Goal: Task Accomplishment & Management: Complete application form

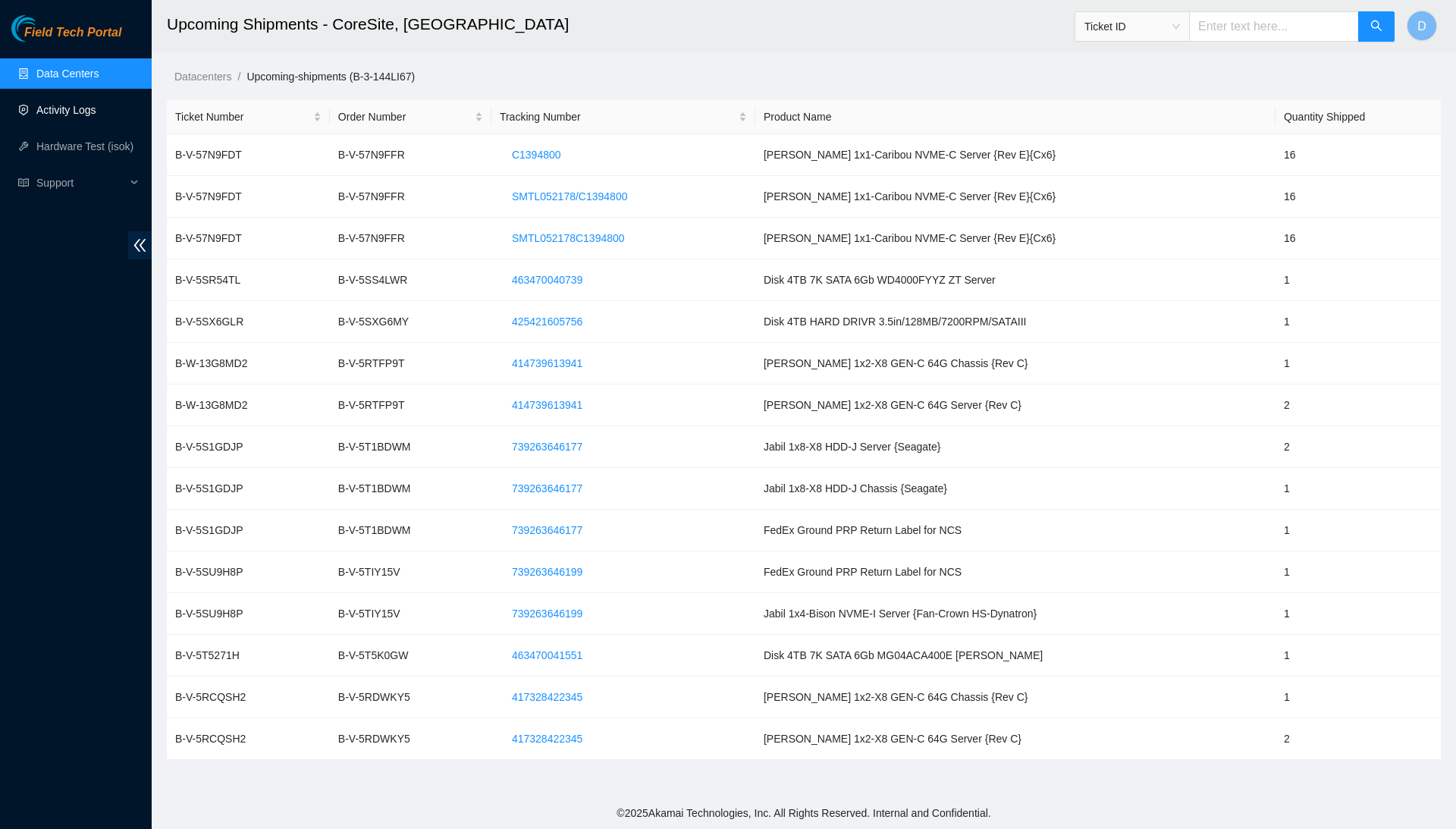
click at [96, 106] on link "Activity Logs" at bounding box center [66, 109] width 60 height 12
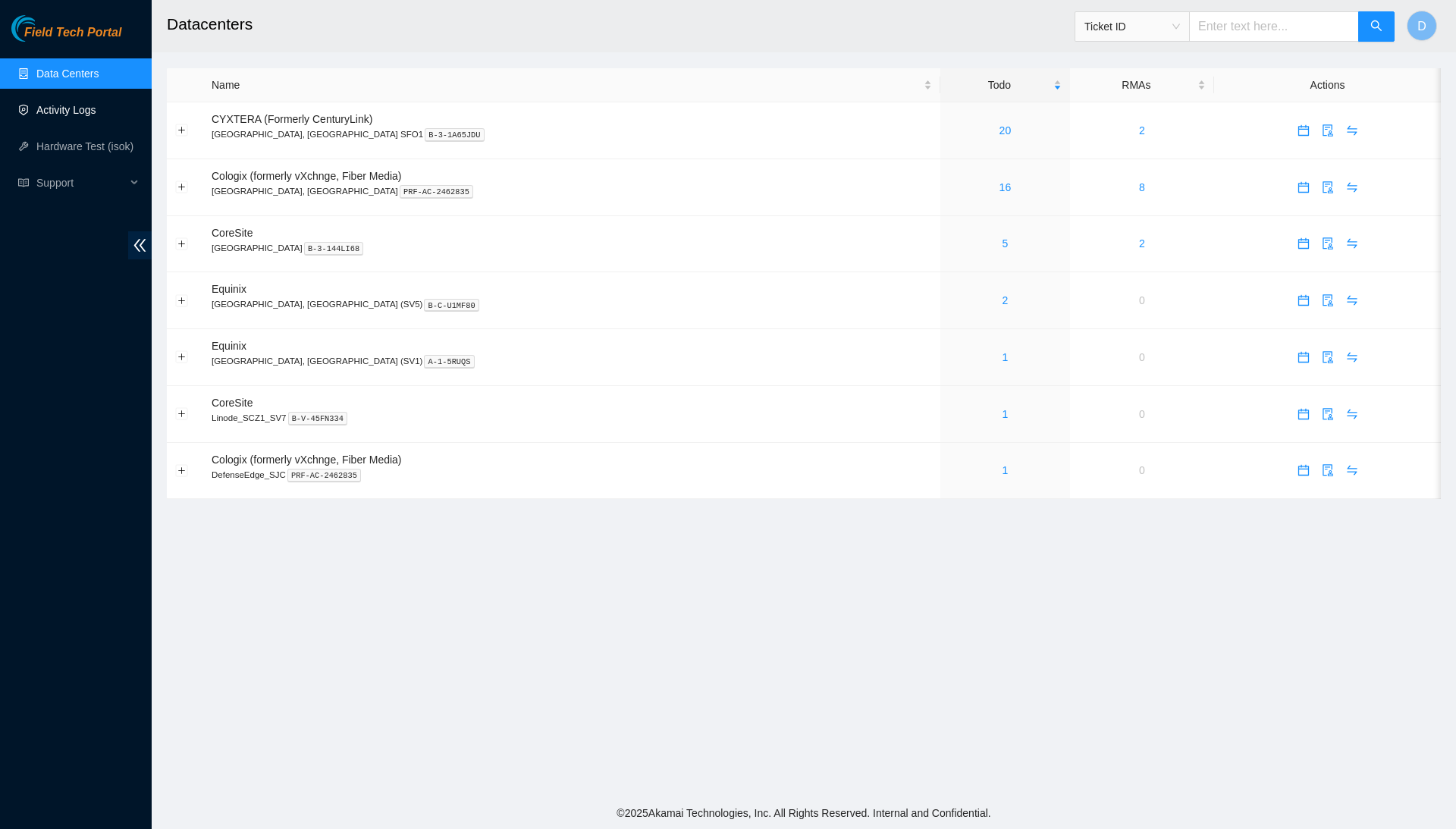
click at [96, 113] on link "Activity Logs" at bounding box center [66, 109] width 60 height 12
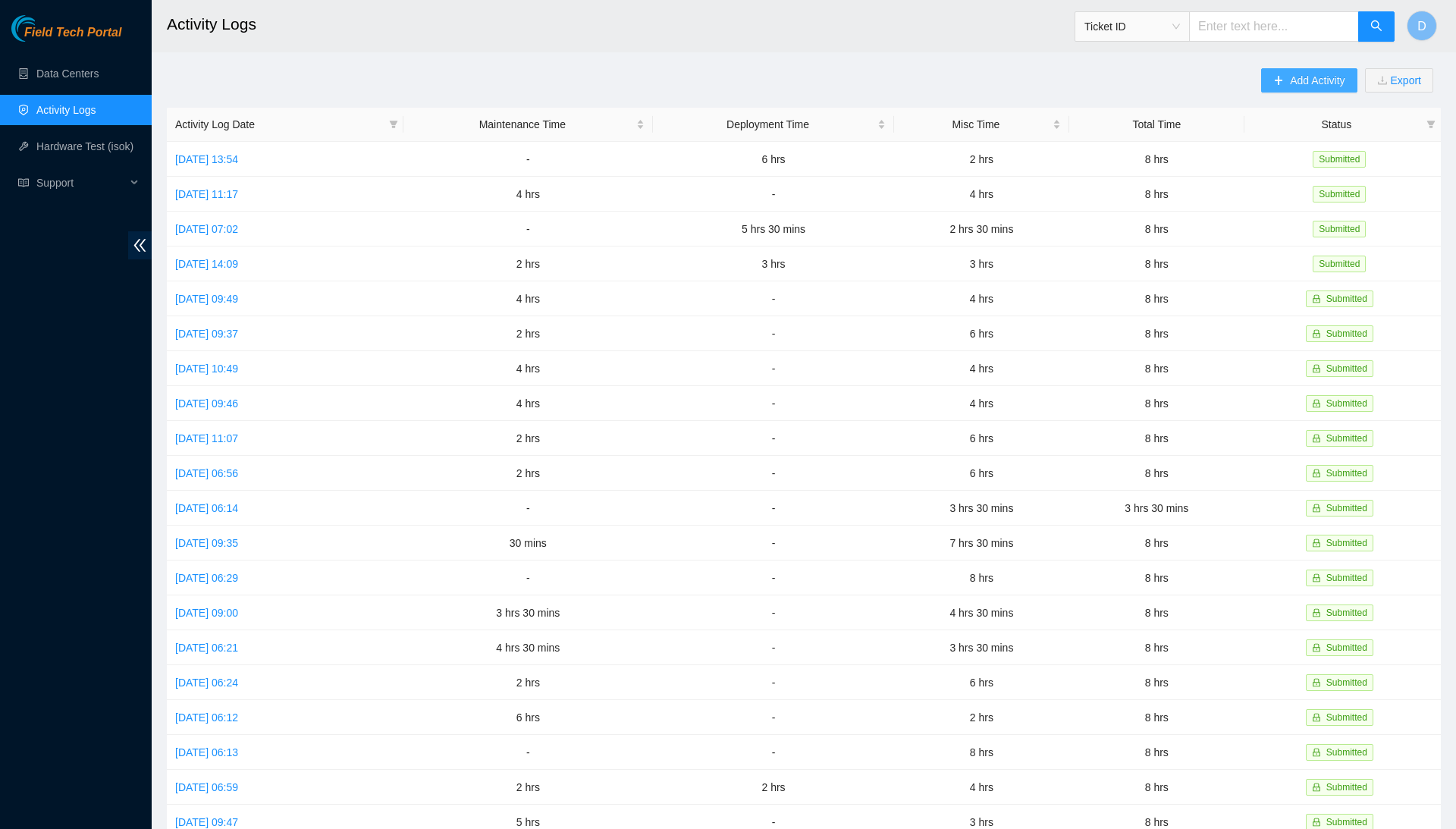
click at [1277, 80] on button "Add Activity" at bounding box center [1309, 80] width 95 height 25
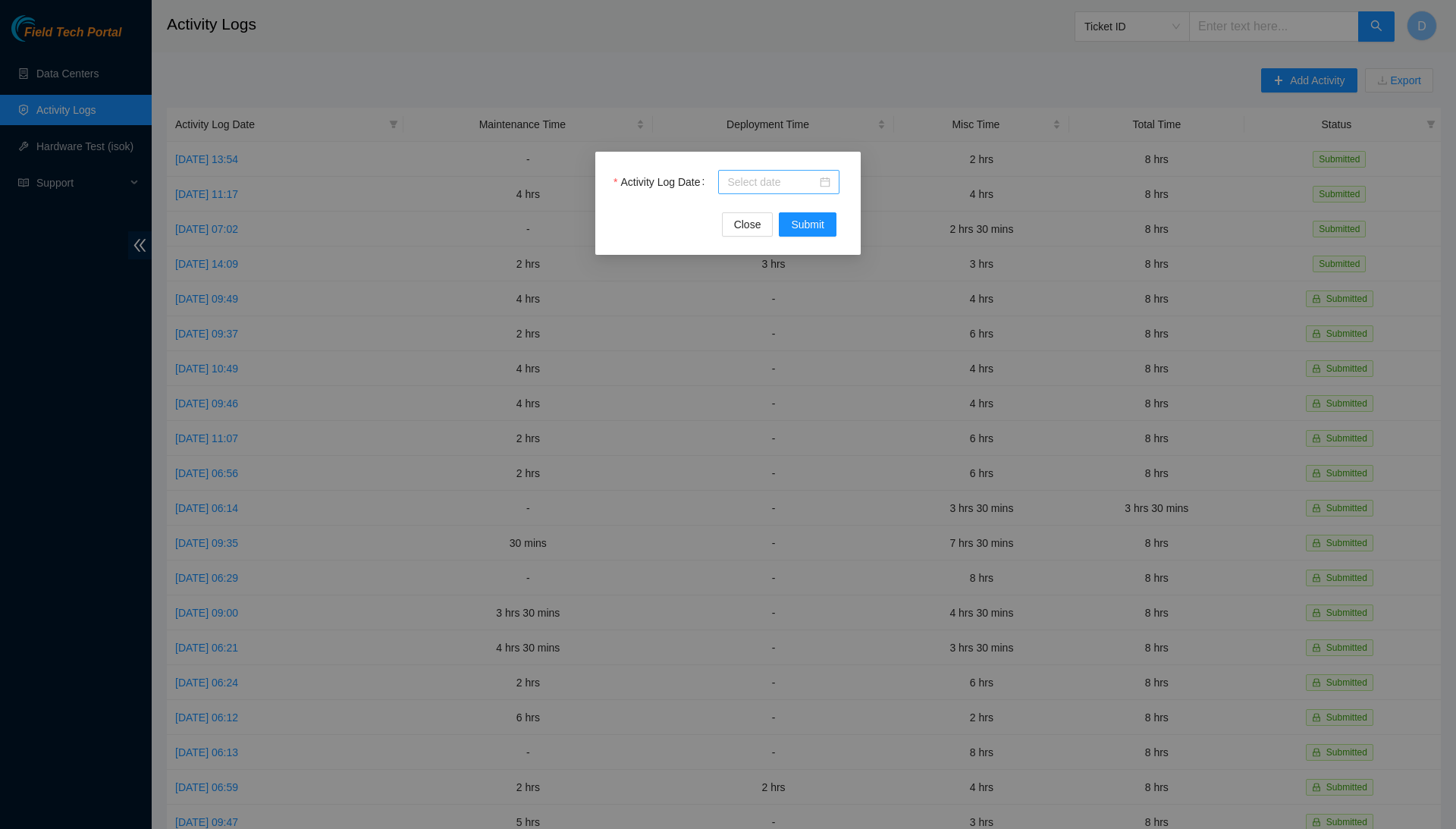
click at [797, 177] on input "Activity Log Date" at bounding box center [772, 182] width 90 height 16
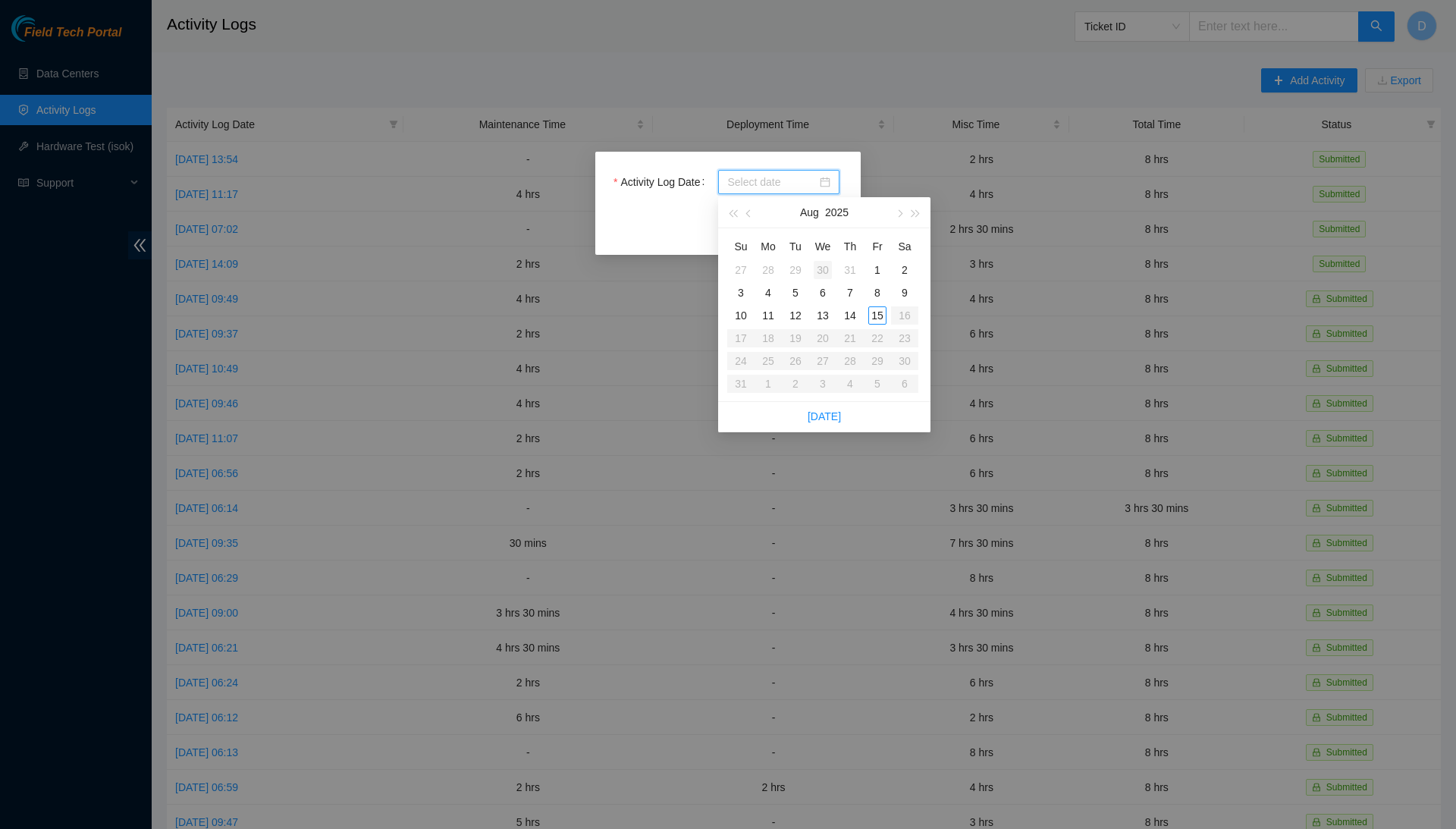
type input "2025-07-30"
type input "2025-08-06"
type input "2025-08-13"
type input "2025-08-14"
click at [849, 321] on div "14" at bounding box center [850, 315] width 18 height 18
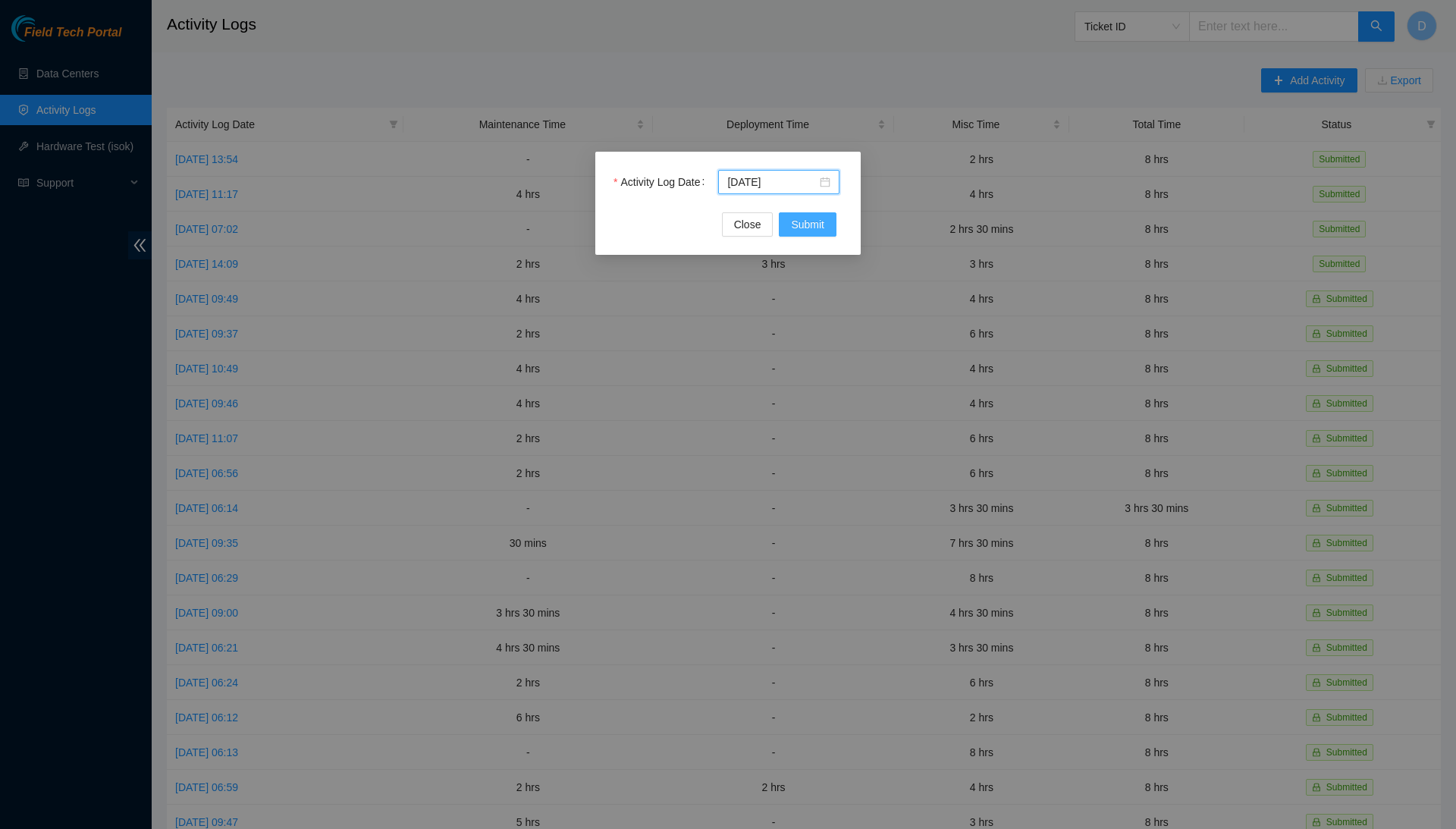
click at [824, 218] on button "Submit" at bounding box center [807, 224] width 57 height 25
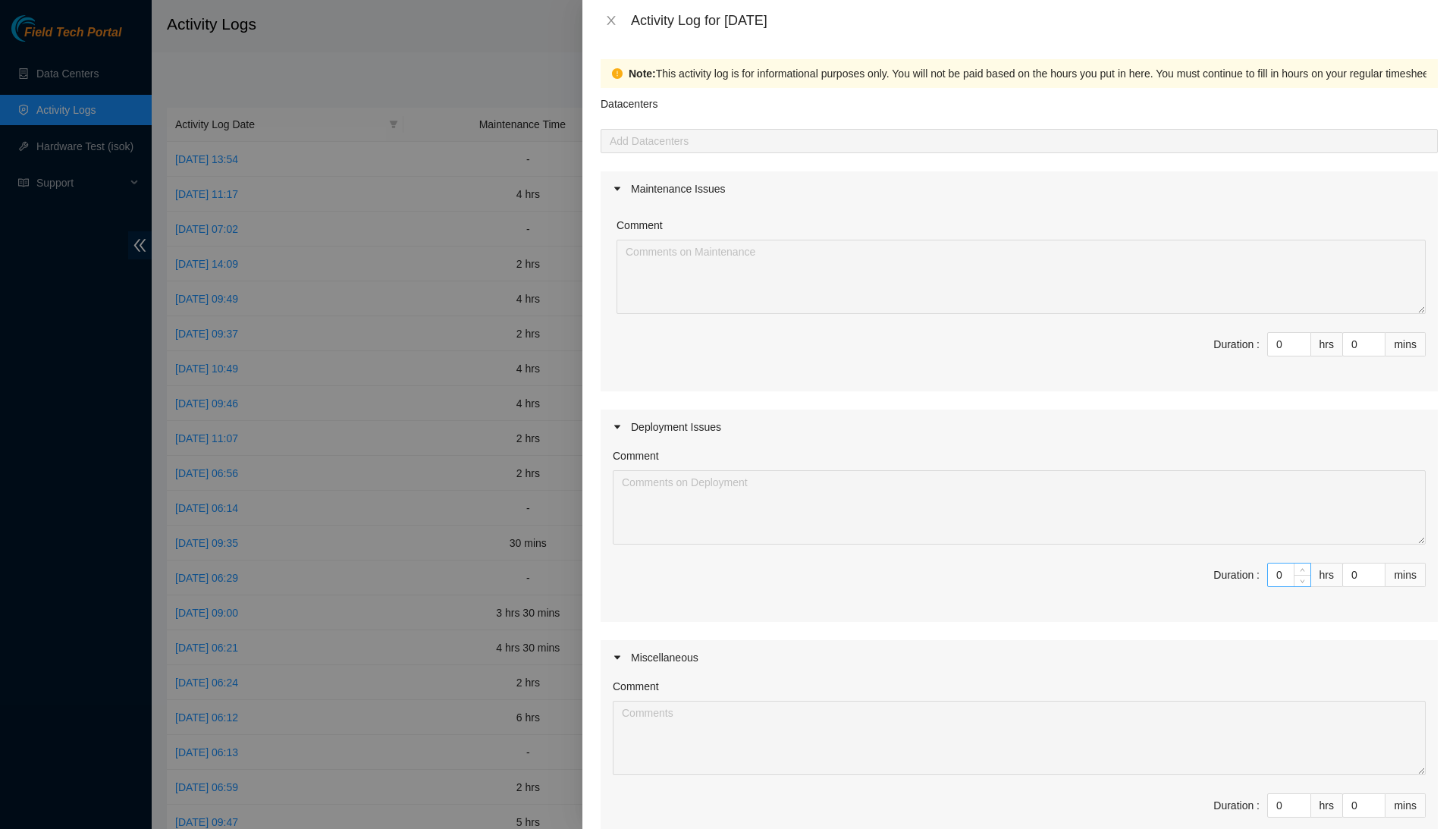
click at [1282, 575] on input "0" at bounding box center [1289, 574] width 43 height 23
type input "6"
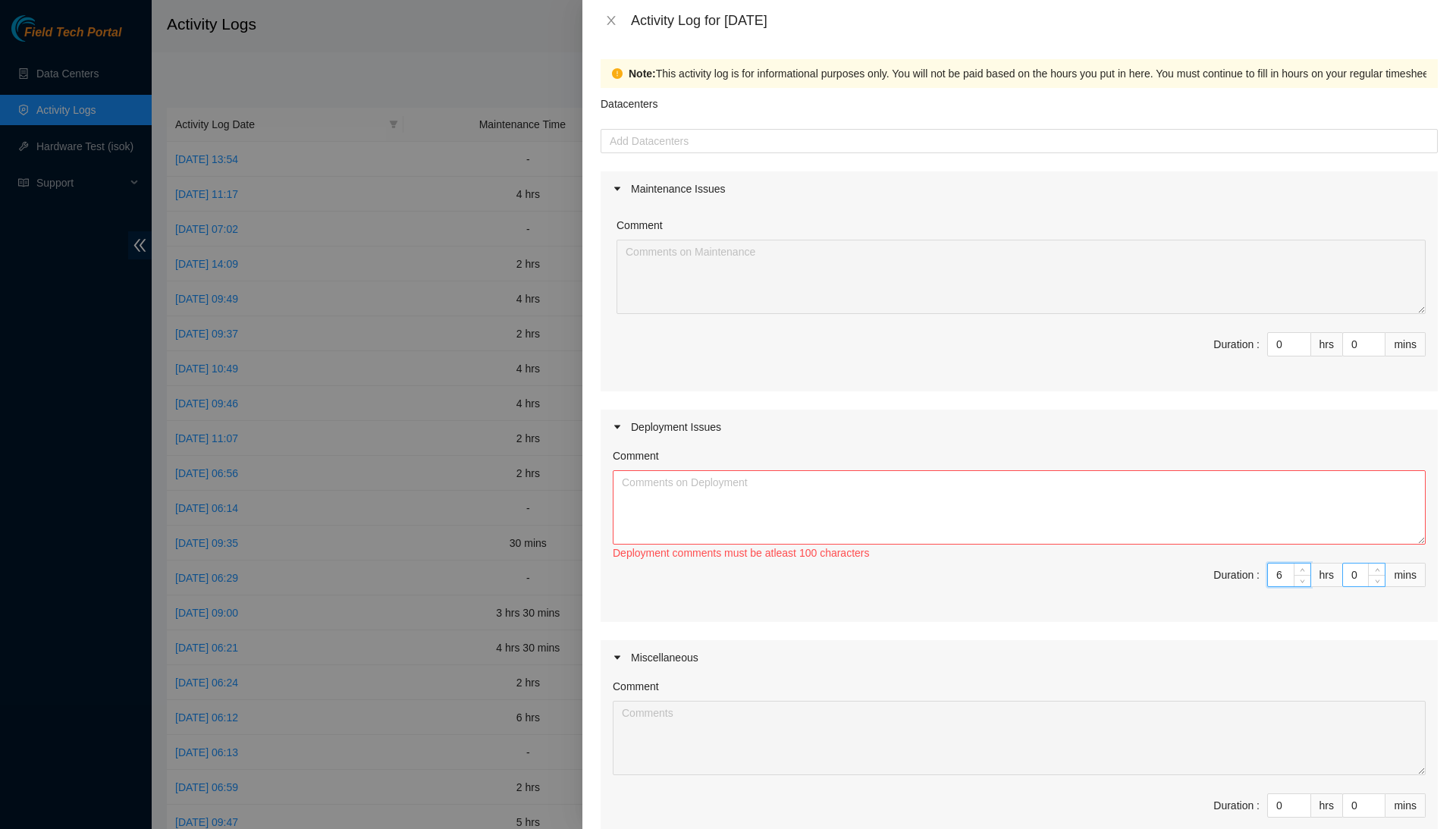
type input "6"
click at [1362, 568] on input "0" at bounding box center [1364, 574] width 42 height 23
type input "3"
type input "30"
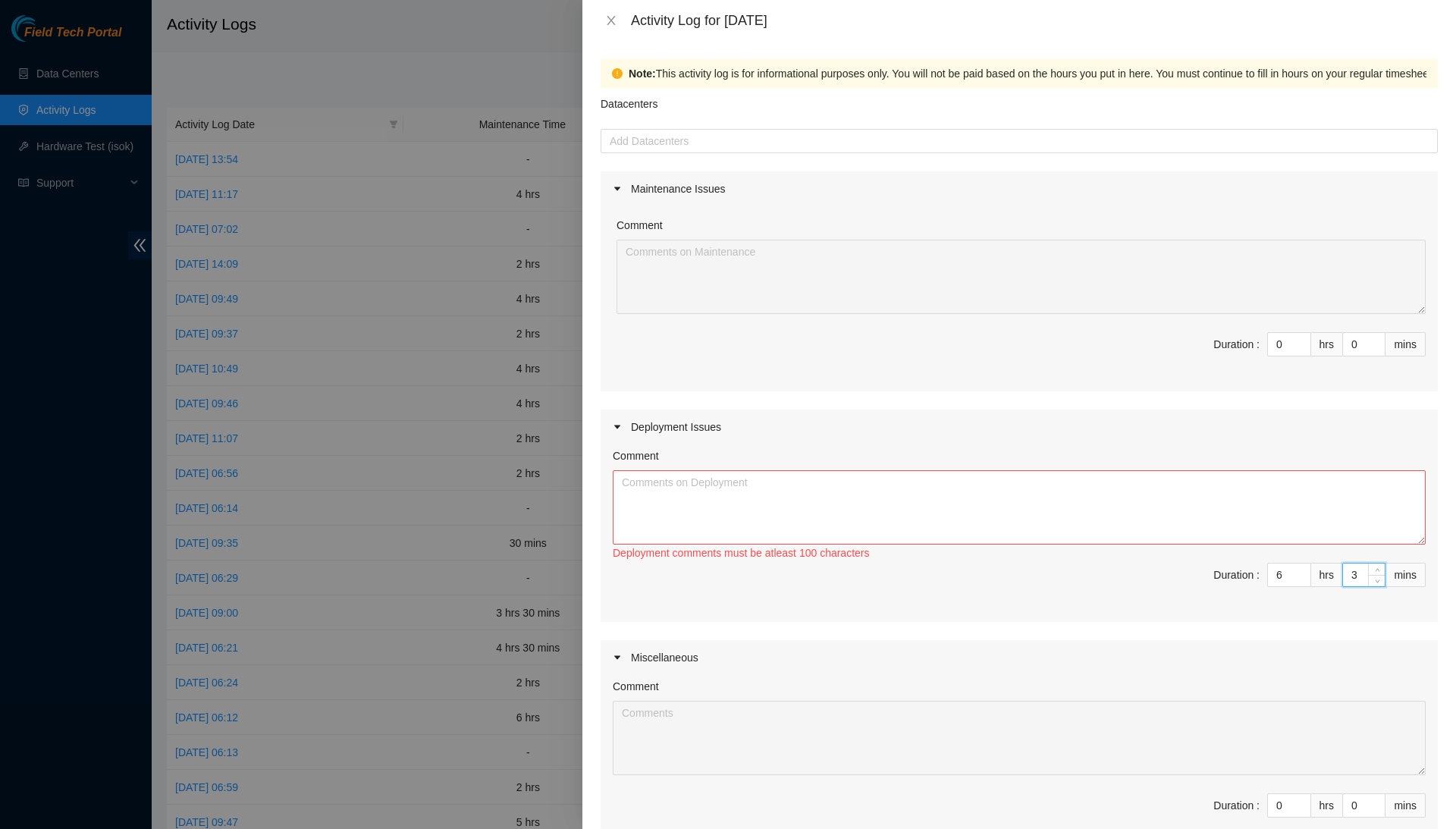
type input "30"
type input "3"
type input "0"
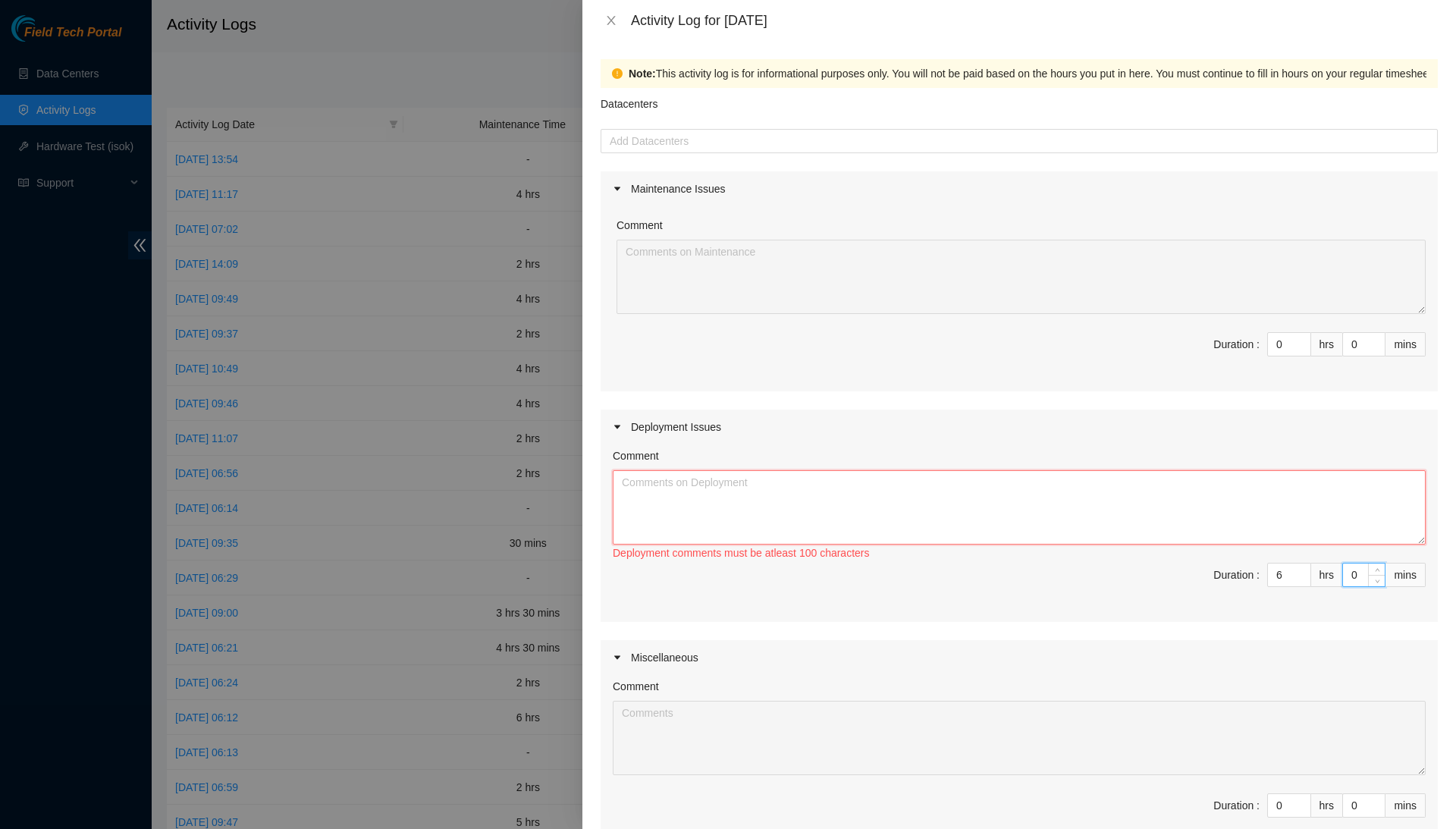
click at [1377, 498] on textarea "Comment" at bounding box center [1019, 508] width 813 height 74
type textarea "W"
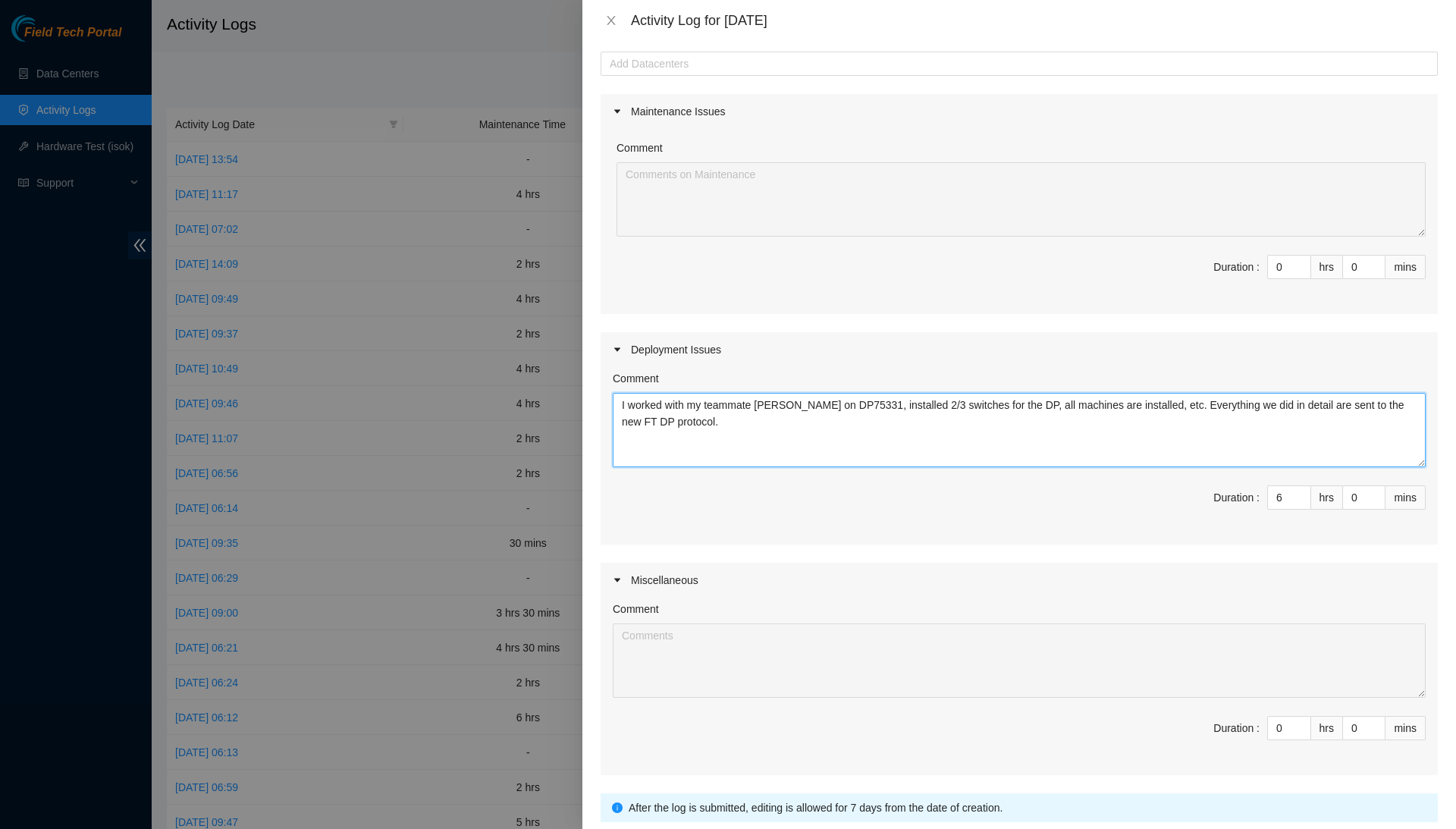
scroll to position [85, 0]
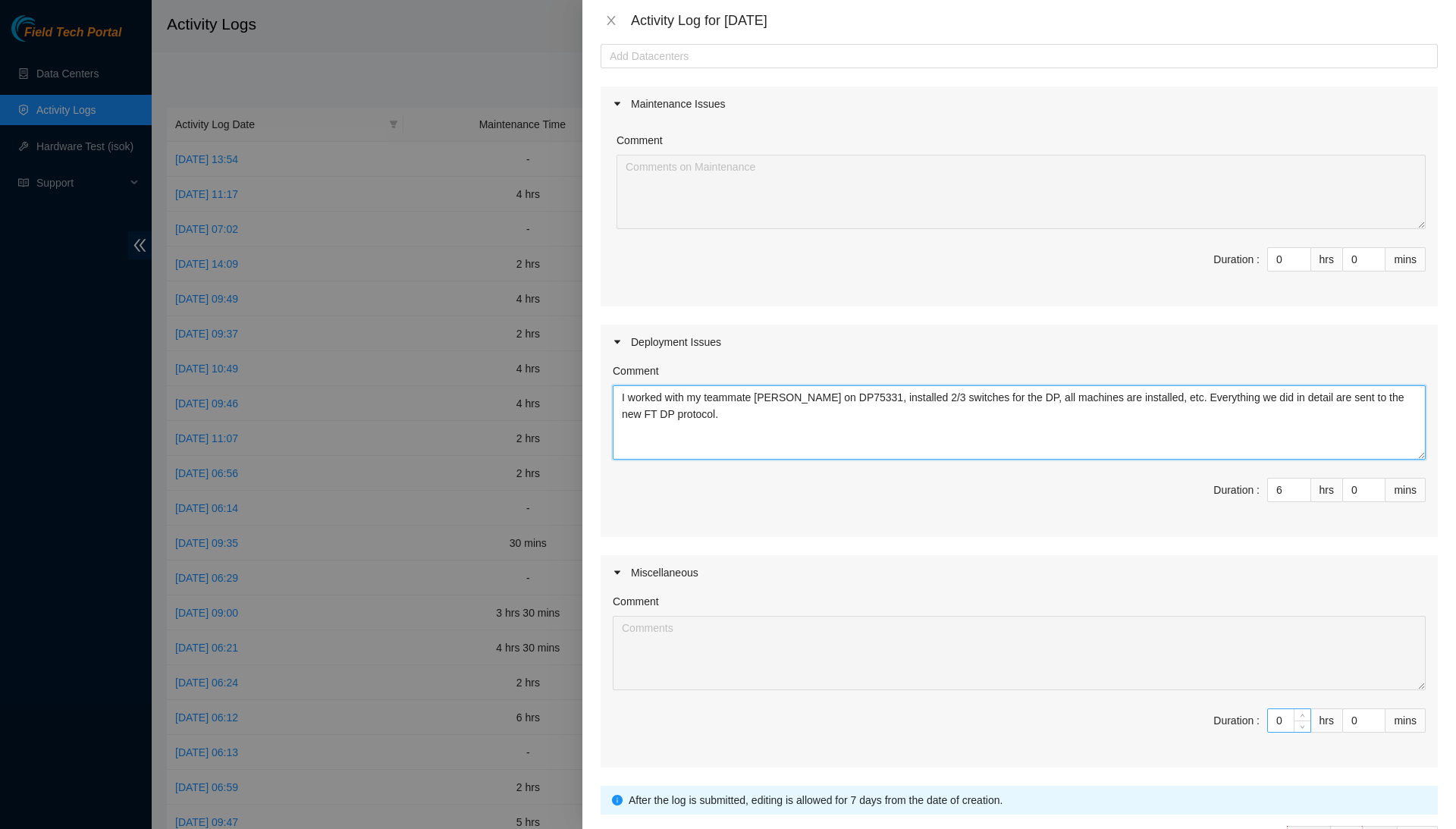
type textarea "I worked with my teammate Luis on DP75331, installed 2/3 switches for the DP, a…"
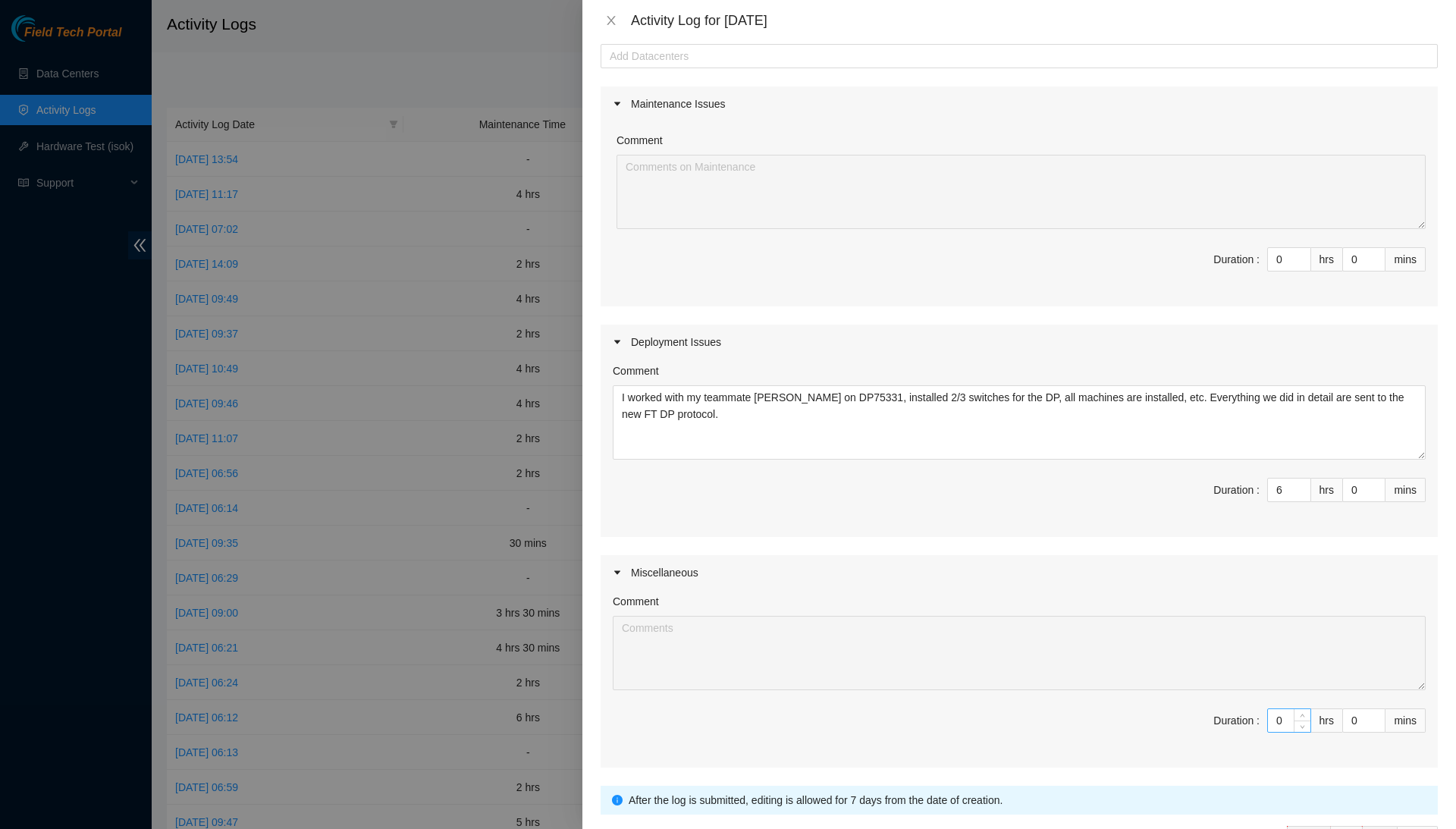
click at [1286, 713] on input "0" at bounding box center [1289, 720] width 43 height 23
type input "3"
type input "9"
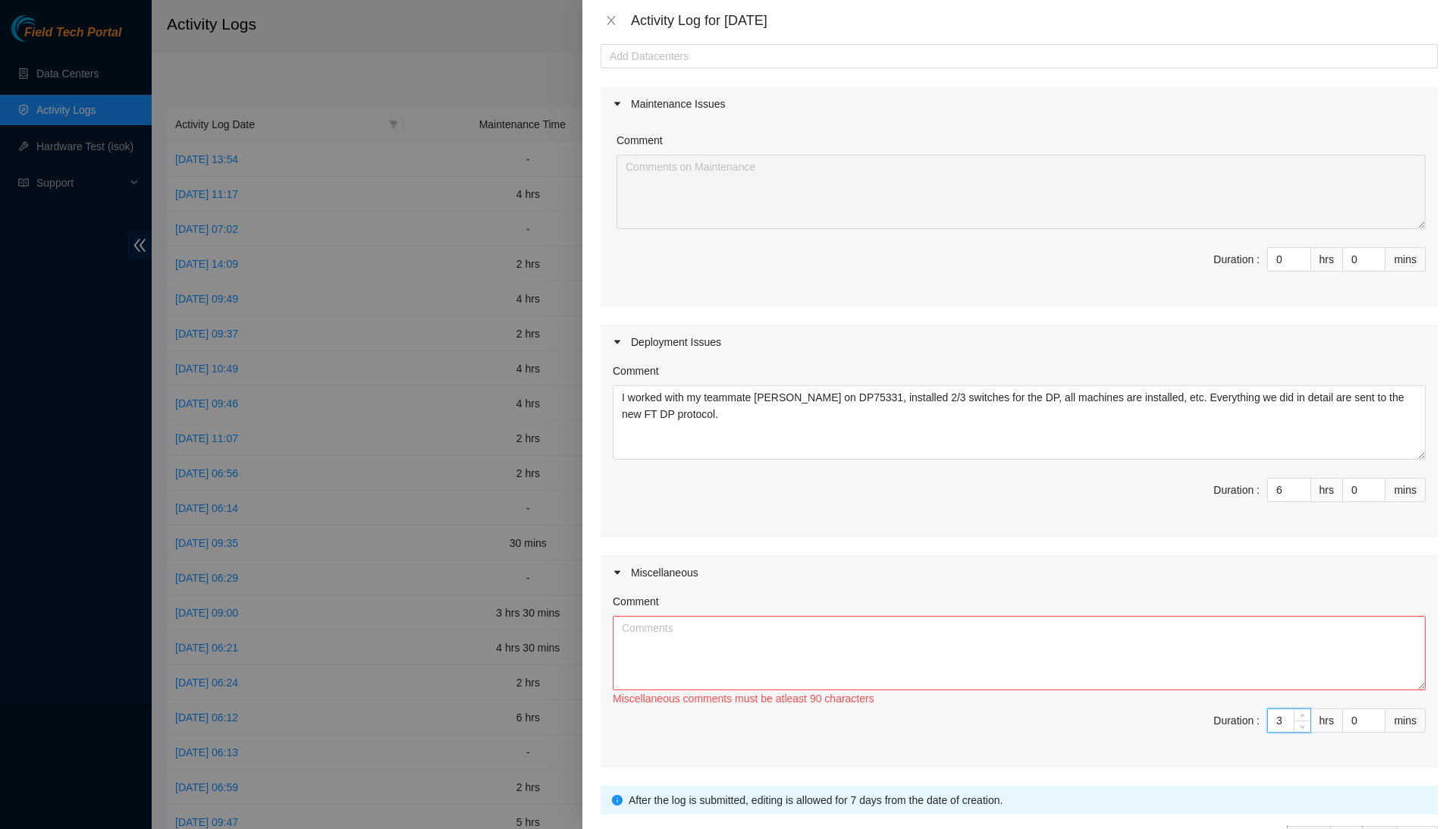
type input "6"
type input "2"
type input "8"
type input "2"
click at [1304, 649] on textarea "Comment" at bounding box center [1019, 653] width 813 height 74
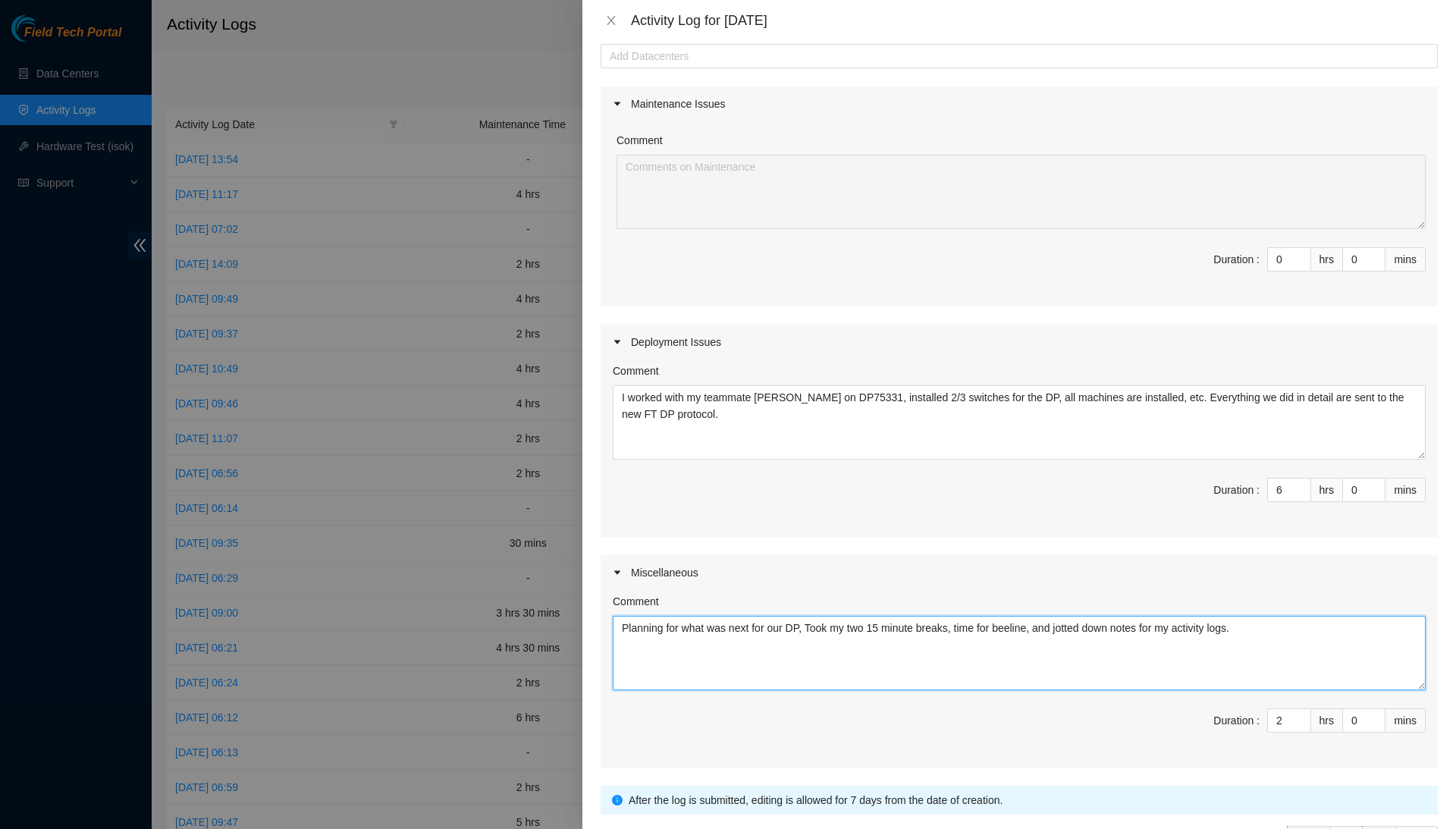
click at [775, 623] on textarea "Planning for what was next for our DP, Took my two 15 minute breaks, time for b…" at bounding box center [1019, 653] width 813 height 74
click at [822, 623] on textarea "Planning for what was next on our DP, Took my two 15 minute breaks, time for be…" at bounding box center [1019, 653] width 813 height 74
click at [996, 626] on textarea "Planning for what was next on our DP, took my two 15 minute breaks, time for be…" at bounding box center [1019, 653] width 813 height 74
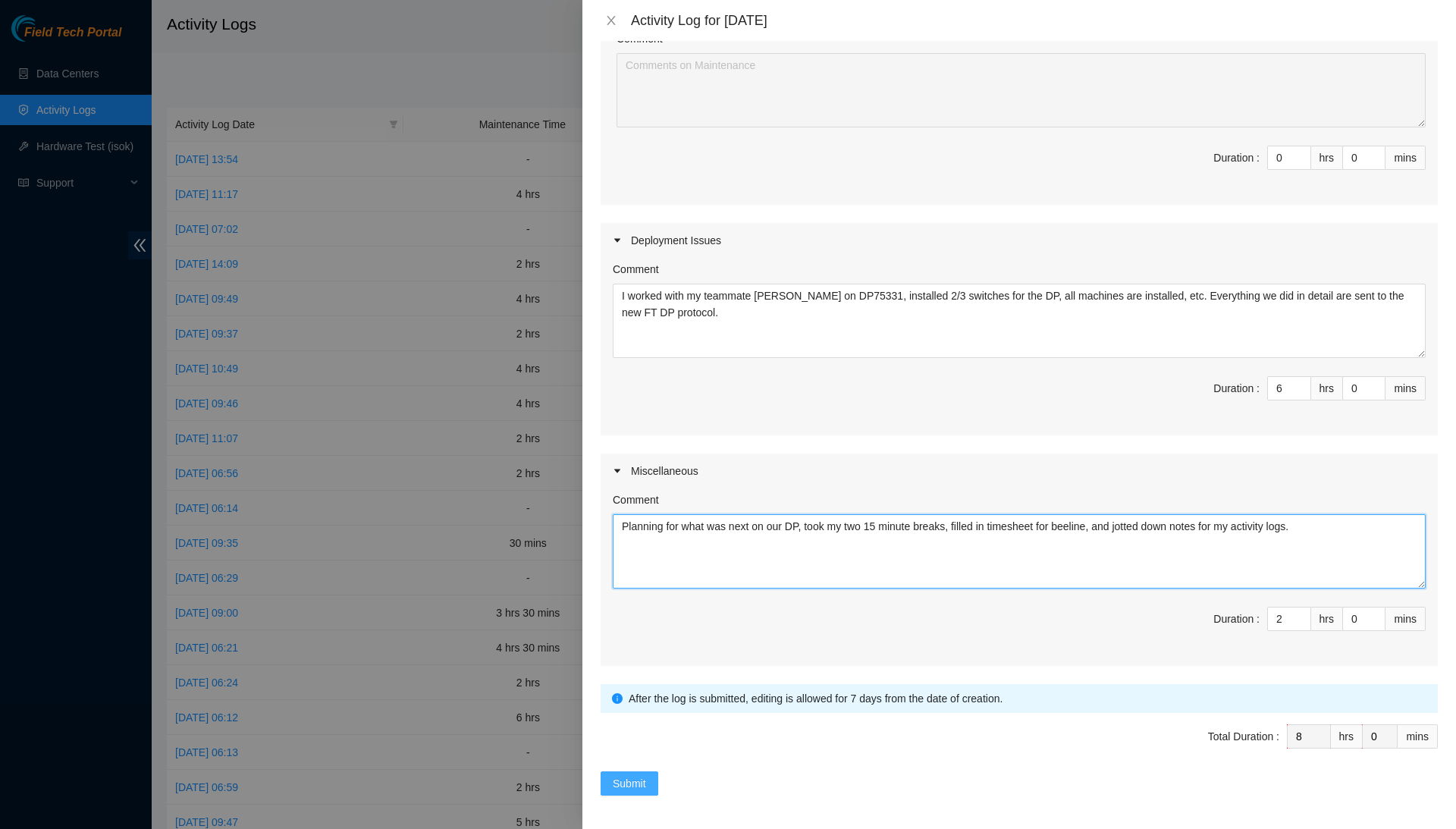
scroll to position [186, 0]
type textarea "Planning for what was next on our DP, took my two 15 minute breaks, filled in t…"
click at [646, 778] on span "Submit" at bounding box center [629, 784] width 34 height 16
